Goal: Use online tool/utility: Utilize a website feature to perform a specific function

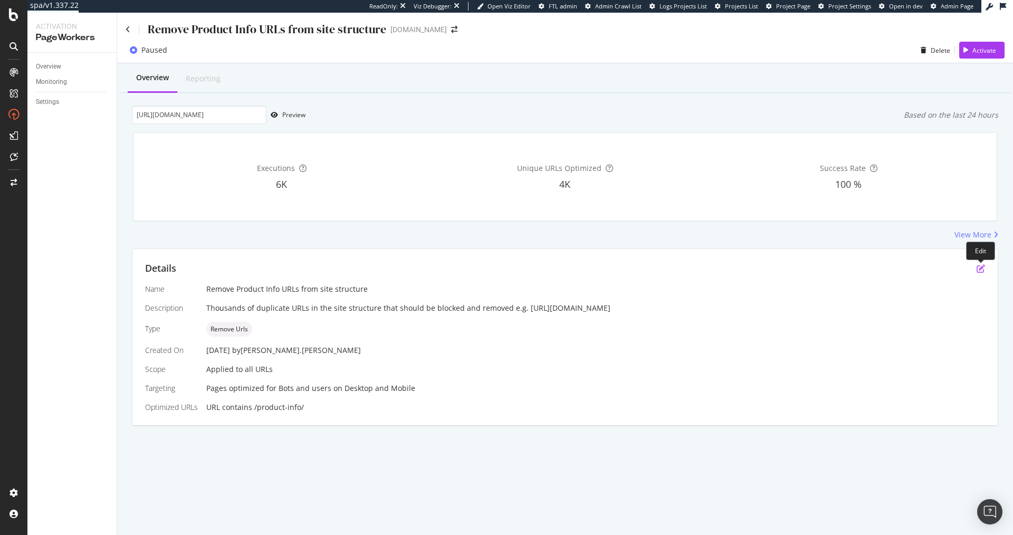
click at [978, 268] on icon "pen-to-square" at bounding box center [981, 268] width 8 height 8
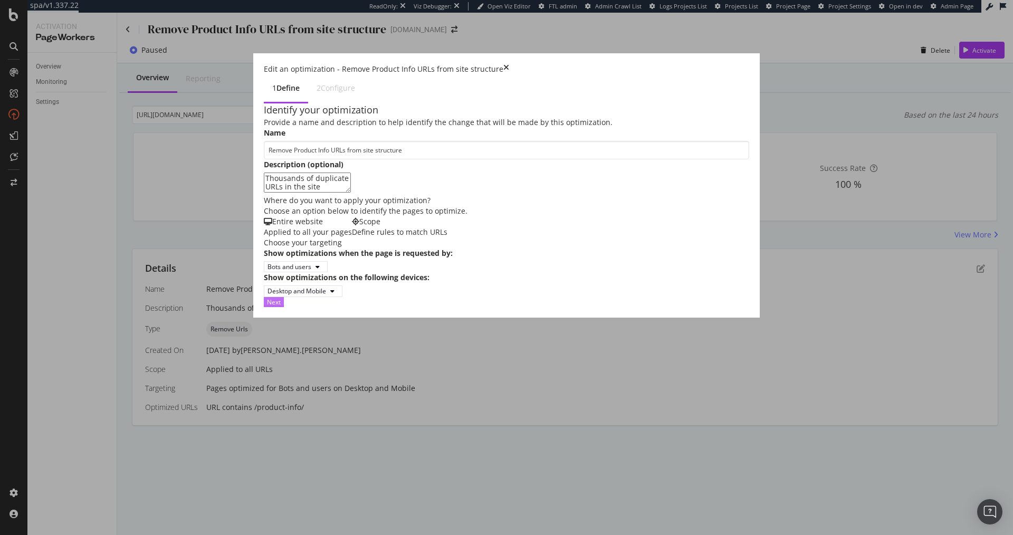
click at [281, 307] on div "Next" at bounding box center [274, 302] width 14 height 9
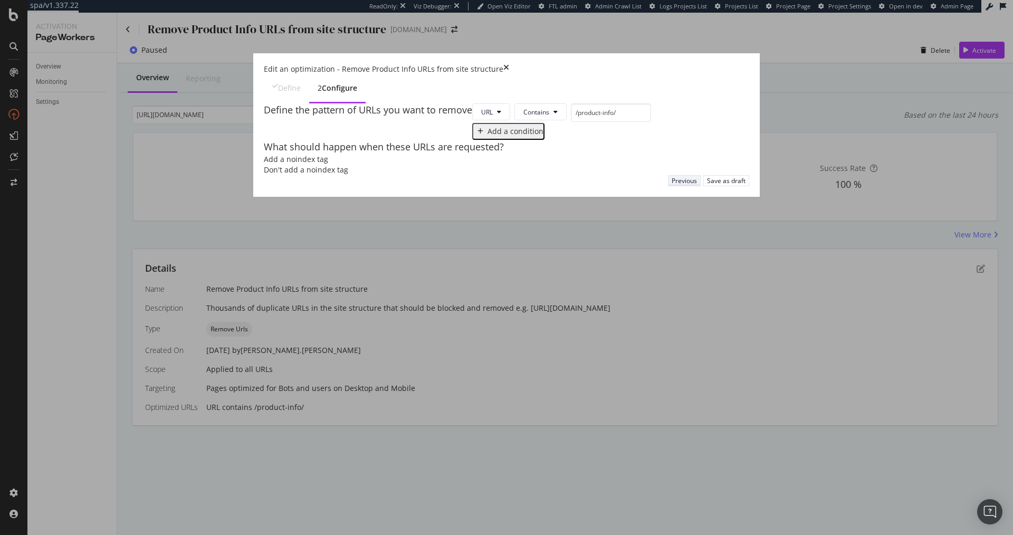
click at [697, 185] on div "Previous" at bounding box center [684, 180] width 25 height 9
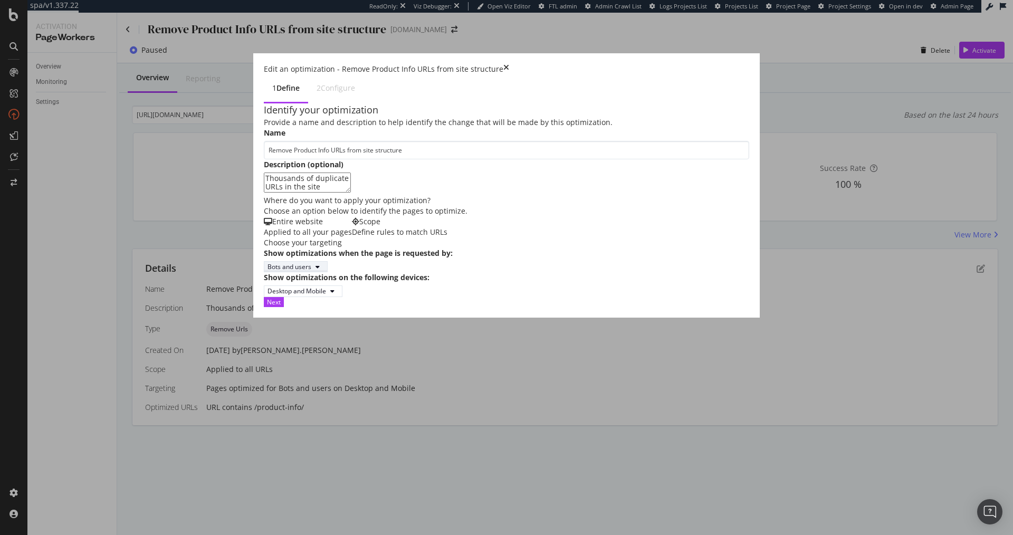
click at [268, 271] on div "Bots and users" at bounding box center [296, 266] width 56 height 9
click at [224, 393] on div "Bots only" at bounding box center [212, 388] width 44 height 9
click at [284, 307] on button "Next" at bounding box center [274, 302] width 20 height 10
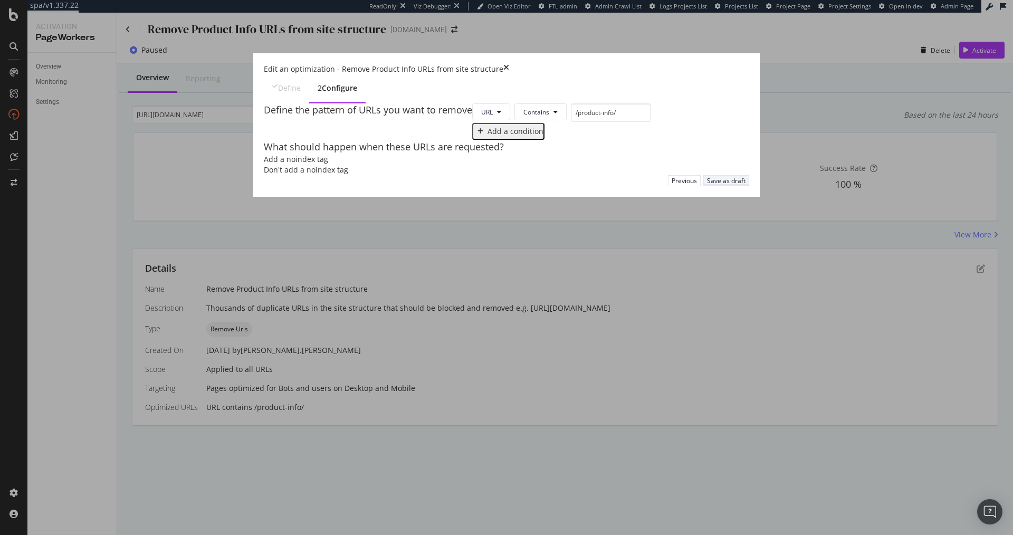
click at [746, 185] on div "Save as draft" at bounding box center [726, 180] width 39 height 9
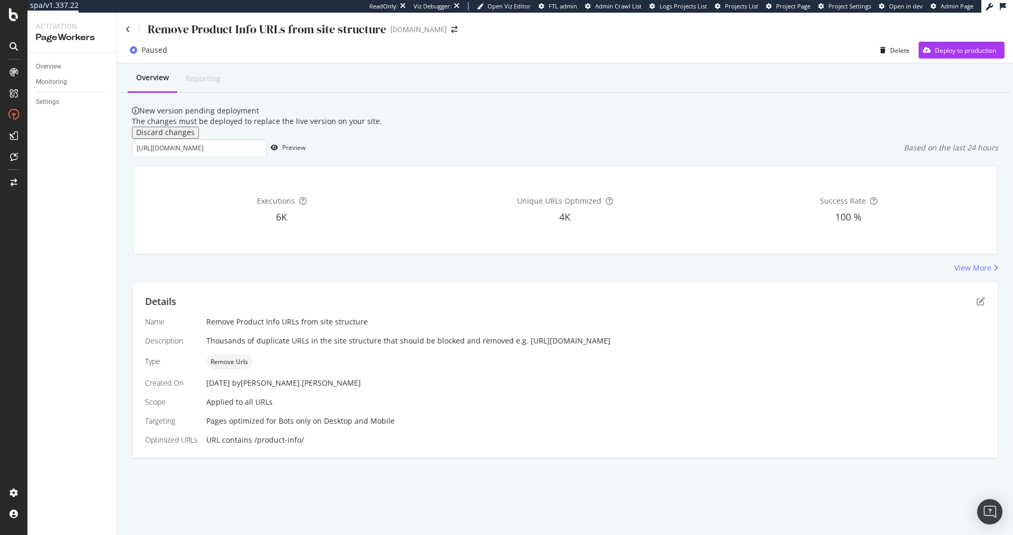
click at [352, 157] on div "https://www.monicavinader.com/triple-beaded-choker-necklace-adjustable-35-41cm-…" at bounding box center [565, 148] width 866 height 18
click at [298, 152] on div "Preview" at bounding box center [293, 147] width 23 height 9
click at [173, 157] on input "https://www.monicavinader.com/triple-beaded-choker-necklace-adjustable-35-41cm-…" at bounding box center [199, 148] width 135 height 18
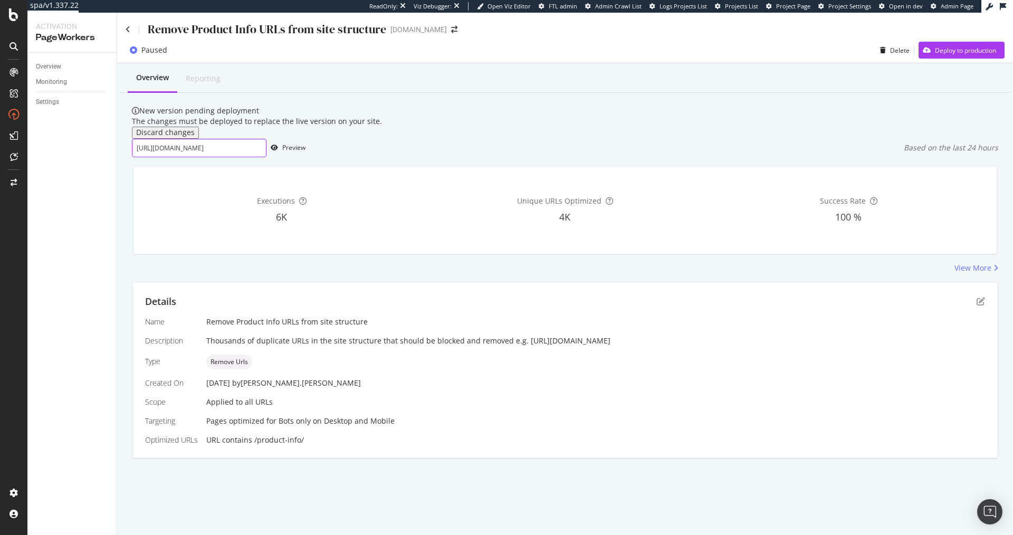
click at [173, 157] on input "https://www.monicavinader.com/triple-beaded-choker-necklace-adjustable-35-41cm-…" at bounding box center [199, 148] width 135 height 18
click at [301, 152] on div "Preview" at bounding box center [293, 147] width 23 height 9
